Goal: Information Seeking & Learning: Learn about a topic

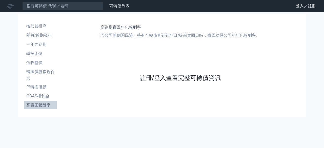
click at [156, 80] on link "註冊/登入查看完整可轉債資訊" at bounding box center [180, 78] width 81 height 8
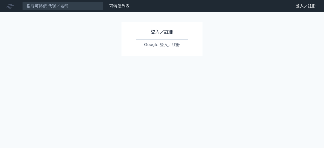
click at [158, 46] on link "Google 登入／註冊" at bounding box center [162, 44] width 53 height 11
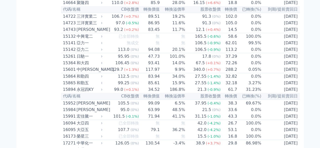
scroll to position [1293, 0]
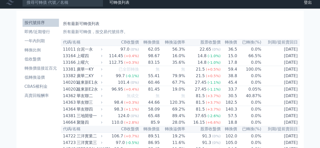
scroll to position [0, 0]
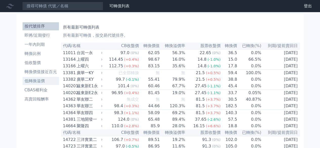
click at [38, 78] on link "低轉換溢價" at bounding box center [40, 81] width 36 height 8
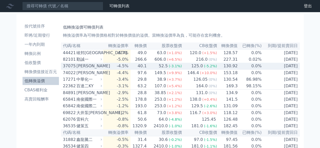
click at [87, 67] on div "[PERSON_NAME]" at bounding box center [88, 66] width 25 height 6
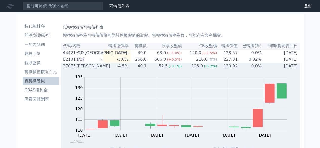
click at [78, 68] on div "[PERSON_NAME]" at bounding box center [88, 66] width 25 height 6
